Goal: Task Accomplishment & Management: Manage account settings

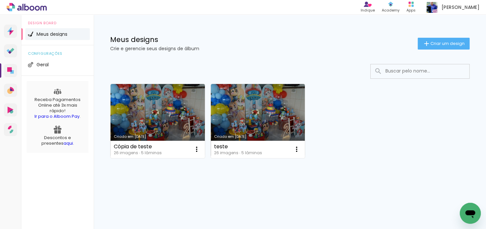
click at [152, 118] on link "Criado em [DATE]" at bounding box center [157, 121] width 94 height 74
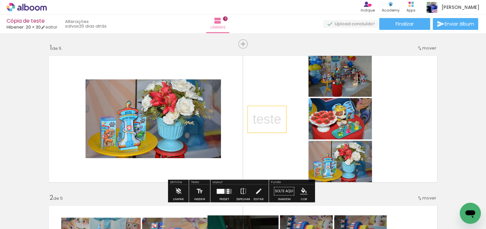
click at [278, 120] on div "teste" at bounding box center [267, 119] width 38 height 27
drag, startPoint x: 25, startPoint y: 25, endPoint x: 36, endPoint y: 26, distance: 10.5
click at [25, 25] on span "Hibener: 20 × 30" at bounding box center [24, 27] width 34 height 6
click at [45, 26] on iron-icon at bounding box center [43, 27] width 5 height 5
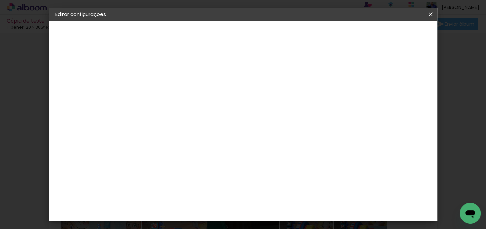
click at [0, 0] on slot "Voltar" at bounding box center [0, 0] width 0 height 0
click at [0, 0] on slot "Cópia de teste" at bounding box center [0, 0] width 0 height 0
drag, startPoint x: 86, startPoint y: 69, endPoint x: 86, endPoint y: 83, distance: 13.2
click at [86, 70] on div "2. Especificações" at bounding box center [91, 67] width 72 height 8
drag, startPoint x: 86, startPoint y: 83, endPoint x: 376, endPoint y: 49, distance: 292.0
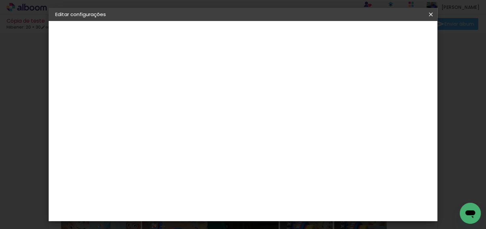
click at [89, 83] on iron-pages "Fornecedor Escolhendo fornecedor..." at bounding box center [91, 81] width 72 height 13
click at [0, 0] on slot "Avançar" at bounding box center [0, 0] width 0 height 0
click at [191, 125] on input at bounding box center [179, 125] width 66 height 8
type input "j"
type input "z"
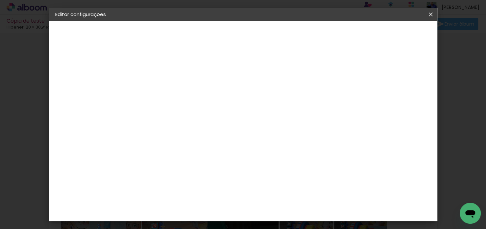
type input "k"
type input "l"
click at [213, 123] on input at bounding box center [179, 125] width 66 height 8
type input "luiz"
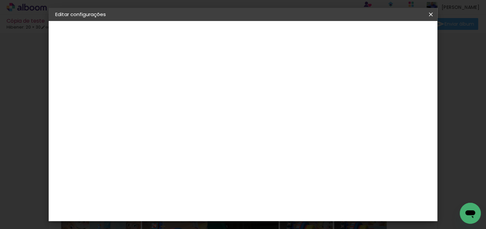
type paper-input "luiz"
click at [172, 151] on paper-item "[PERSON_NAME]" at bounding box center [174, 148] width 61 height 14
click at [0, 0] on slot "Avançar" at bounding box center [0, 0] width 0 height 0
click at [188, 109] on input "text" at bounding box center [176, 114] width 26 height 10
click at [260, 121] on paper-item "Slim Book" at bounding box center [286, 122] width 132 height 13
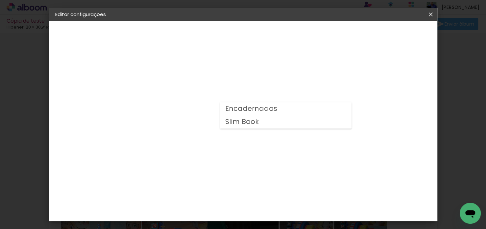
type input "Slim Book"
click at [207, 129] on div "Horizontal" at bounding box center [192, 136] width 31 height 14
click at [207, 166] on span "20 x 60" at bounding box center [192, 172] width 31 height 13
click at [0, 0] on slot "Avançar" at bounding box center [0, 0] width 0 height 0
click at [389, 35] on span "Salvar configurações" at bounding box center [365, 35] width 49 height 5
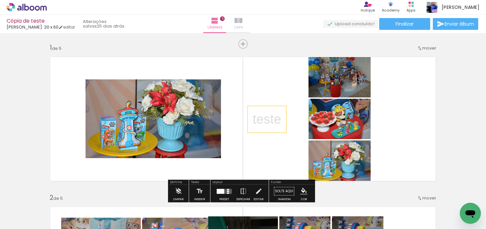
click at [242, 23] on iron-icon at bounding box center [238, 21] width 8 height 8
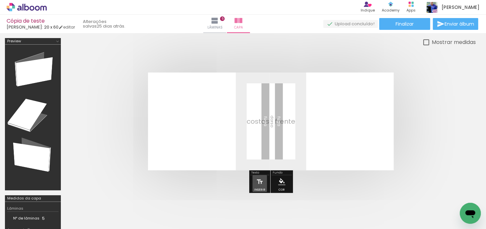
drag, startPoint x: 260, startPoint y: 180, endPoint x: 270, endPoint y: 116, distance: 64.3
click at [270, 116] on quentale-cover-editor at bounding box center [271, 147] width 410 height 219
click at [258, 184] on iron-icon at bounding box center [259, 182] width 7 height 13
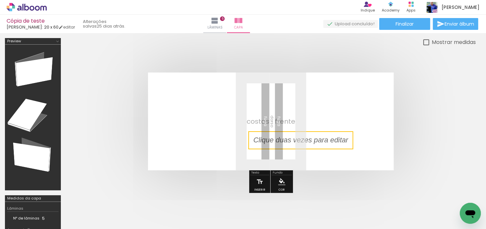
drag, startPoint x: 307, startPoint y: 126, endPoint x: 353, endPoint y: 141, distance: 48.6
click at [335, 141] on quentale-selection at bounding box center [300, 141] width 105 height 18
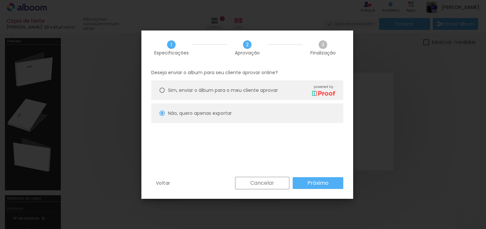
click at [0, 0] on slot "Próximo" at bounding box center [0, 0] width 0 height 0
type input "Alta, 300 DPI"
